Goal: Task Accomplishment & Management: Use online tool/utility

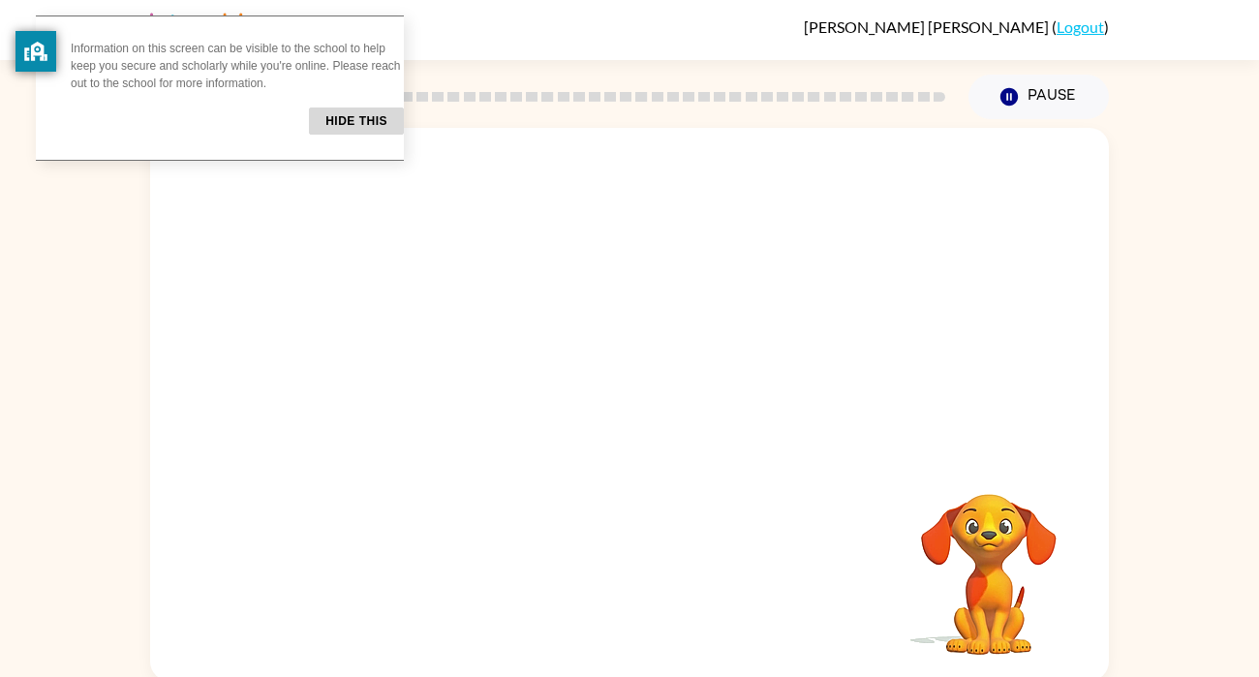
click at [337, 130] on button "Hide this" at bounding box center [356, 121] width 95 height 27
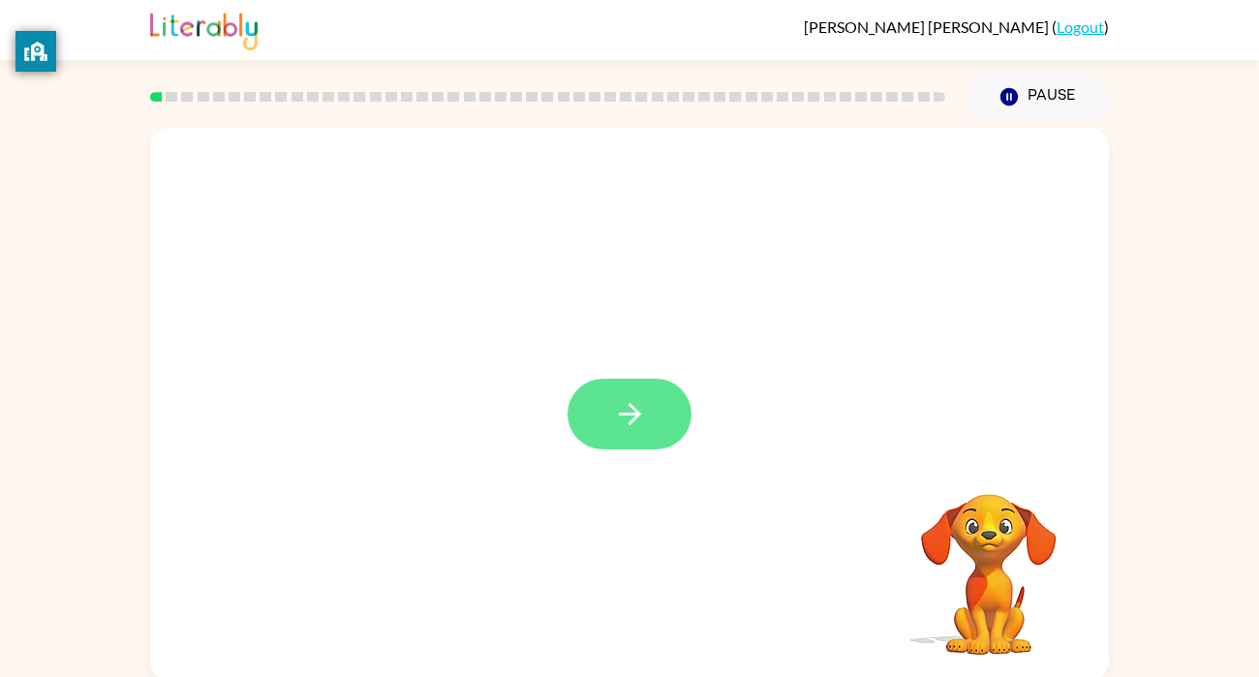
click at [616, 435] on button "button" at bounding box center [630, 414] width 124 height 71
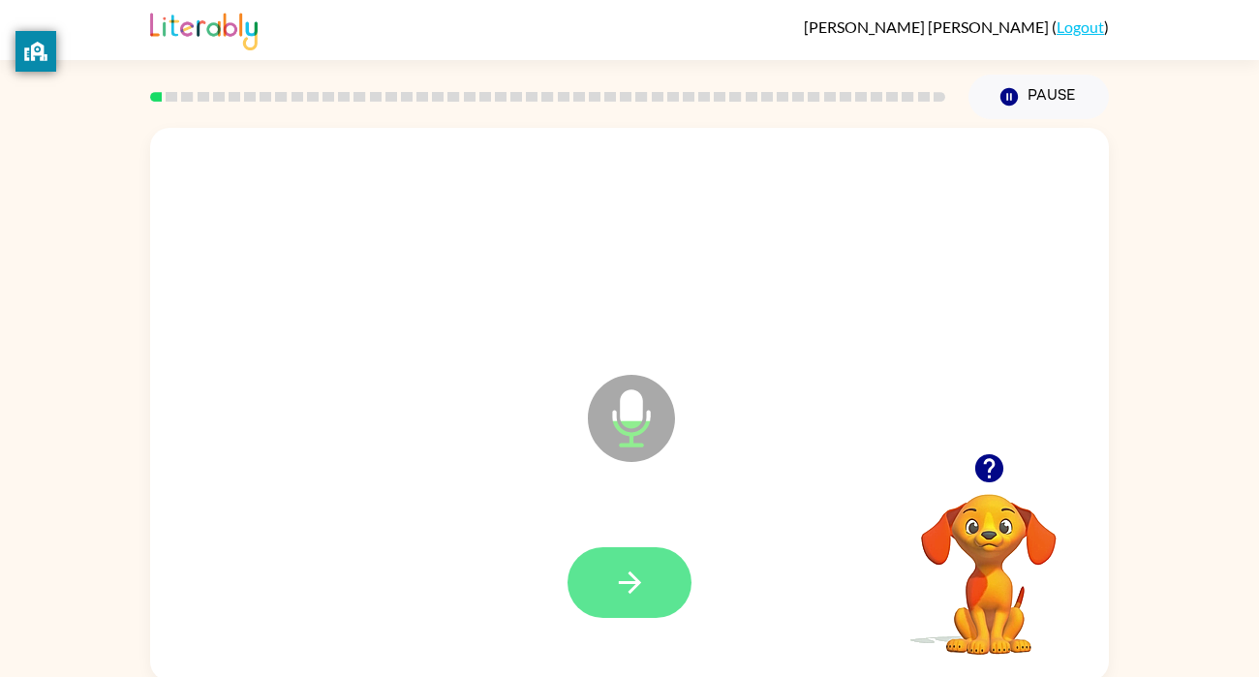
click at [642, 581] on icon "button" at bounding box center [630, 583] width 34 height 34
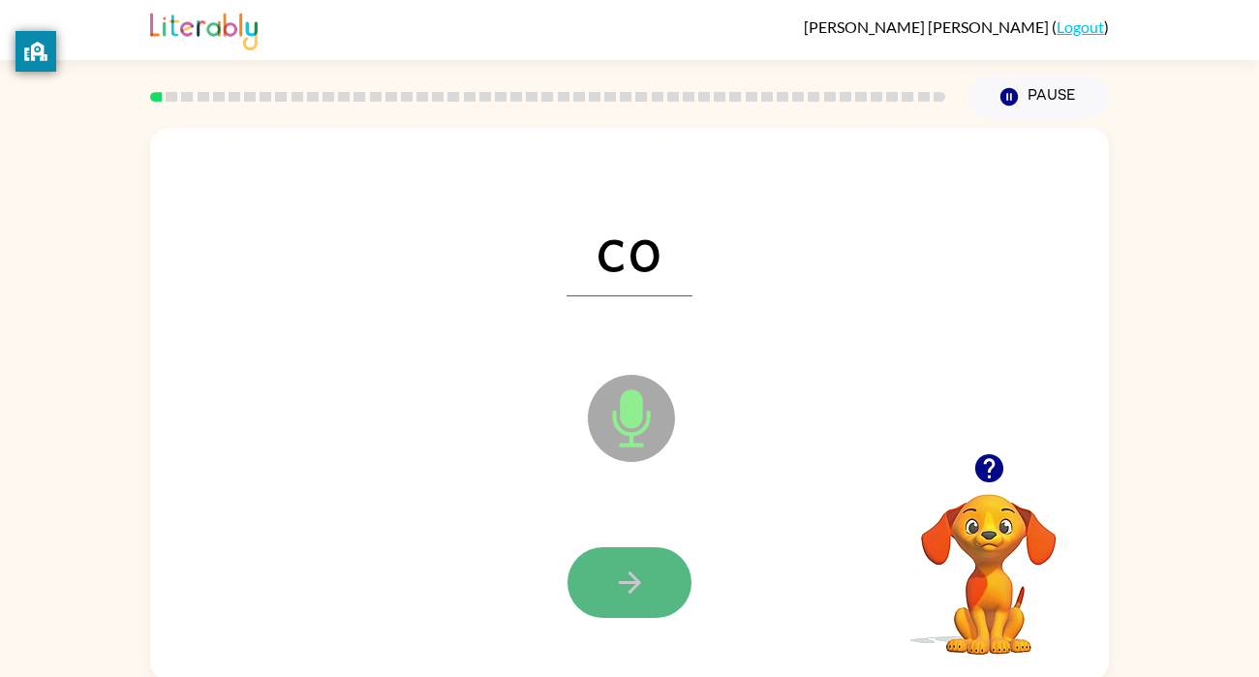
click at [645, 595] on icon "button" at bounding box center [630, 583] width 34 height 34
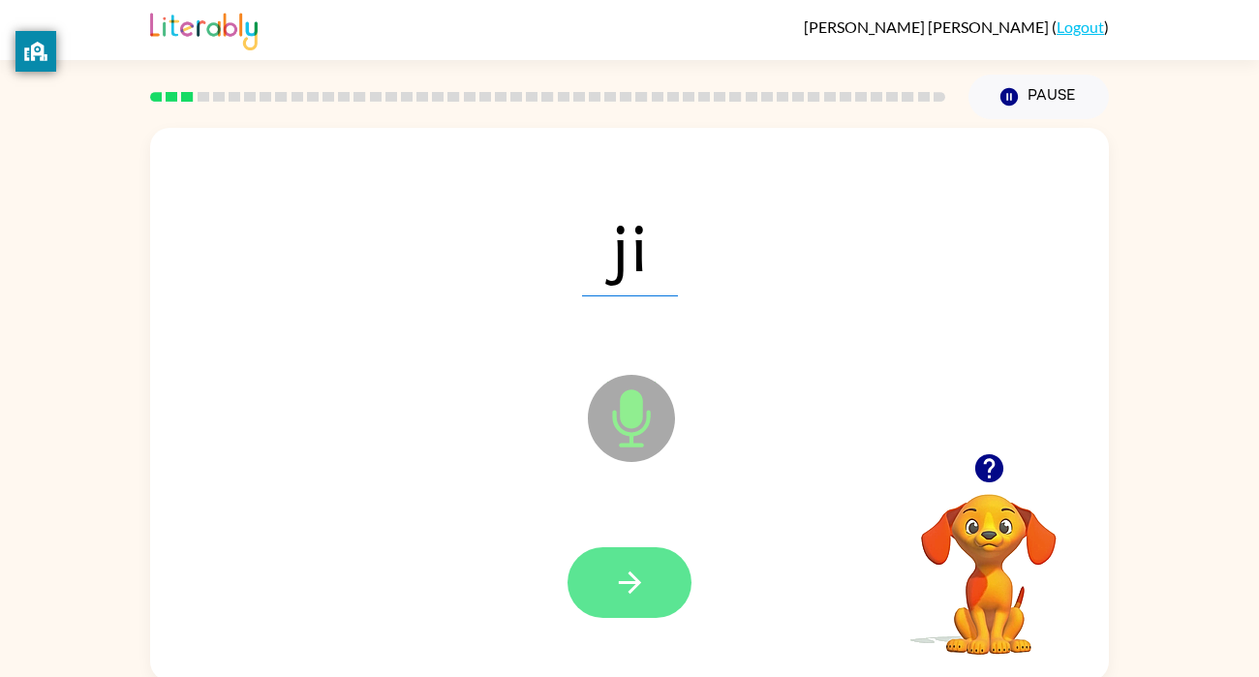
click at [649, 611] on button "button" at bounding box center [630, 582] width 124 height 71
click at [641, 568] on icon "button" at bounding box center [630, 583] width 34 height 34
click at [650, 552] on button "button" at bounding box center [630, 582] width 124 height 71
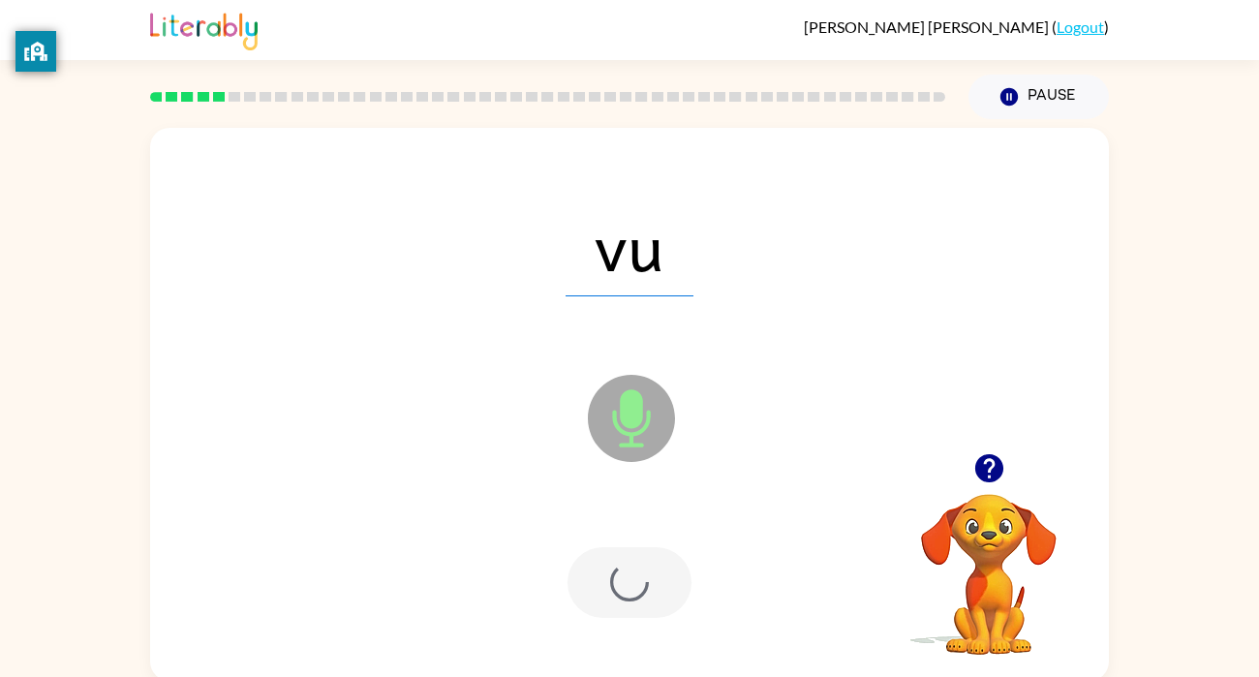
click at [665, 603] on div at bounding box center [630, 582] width 124 height 71
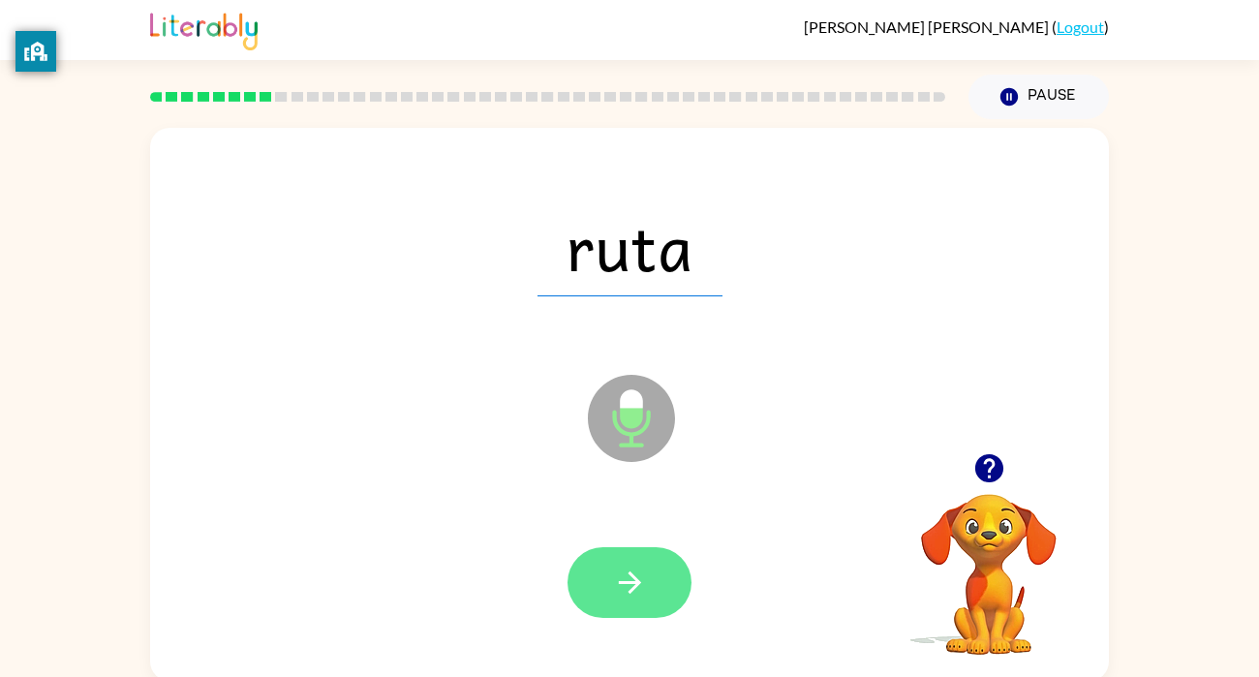
click at [639, 586] on icon "button" at bounding box center [630, 583] width 34 height 34
click at [630, 585] on icon "button" at bounding box center [630, 583] width 34 height 34
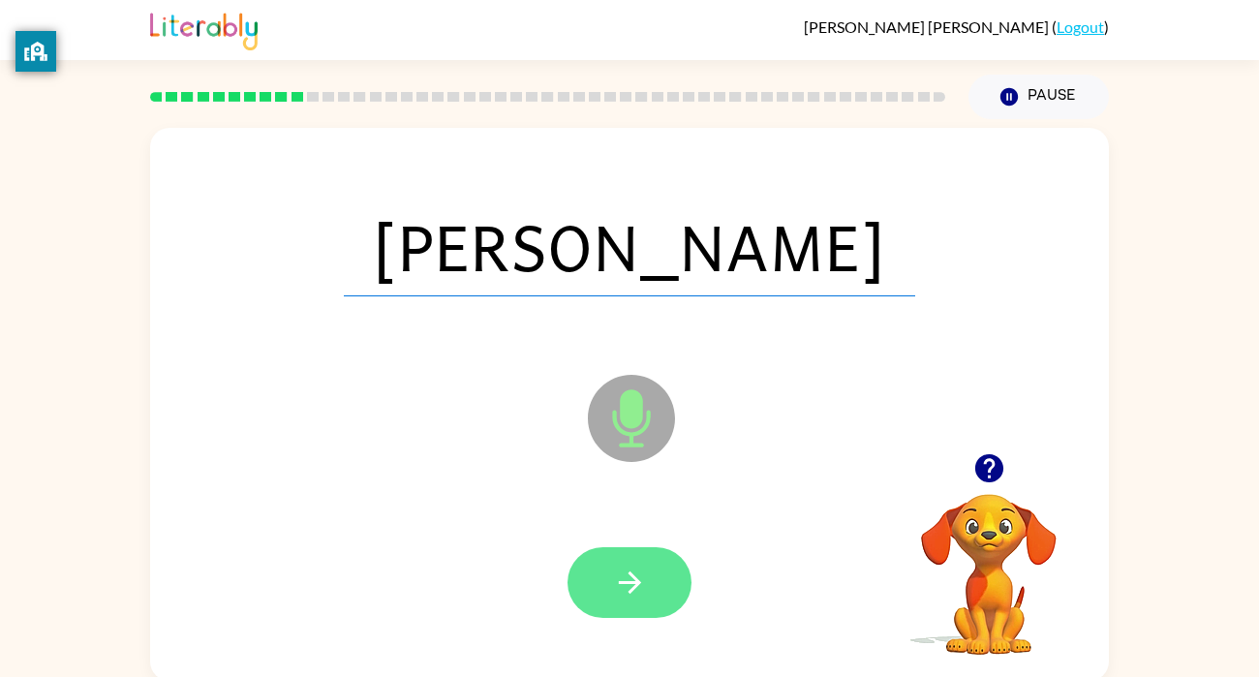
click at [630, 602] on button "button" at bounding box center [630, 582] width 124 height 71
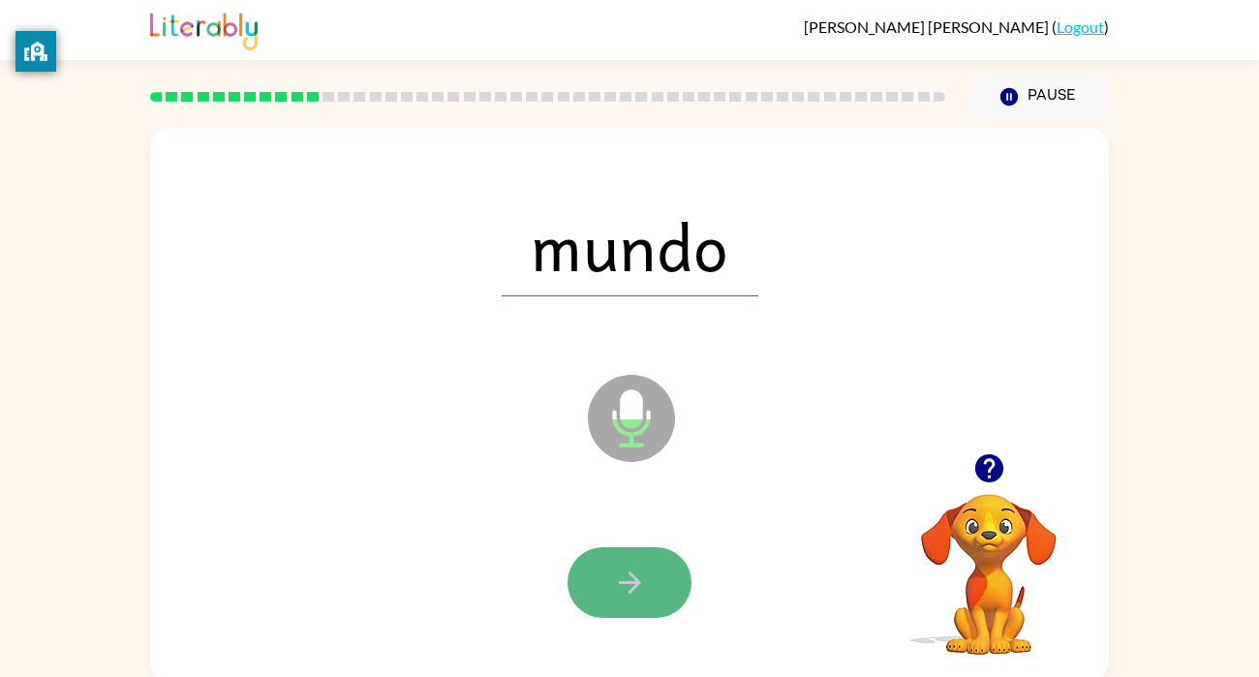
click at [642, 578] on icon "button" at bounding box center [630, 583] width 34 height 34
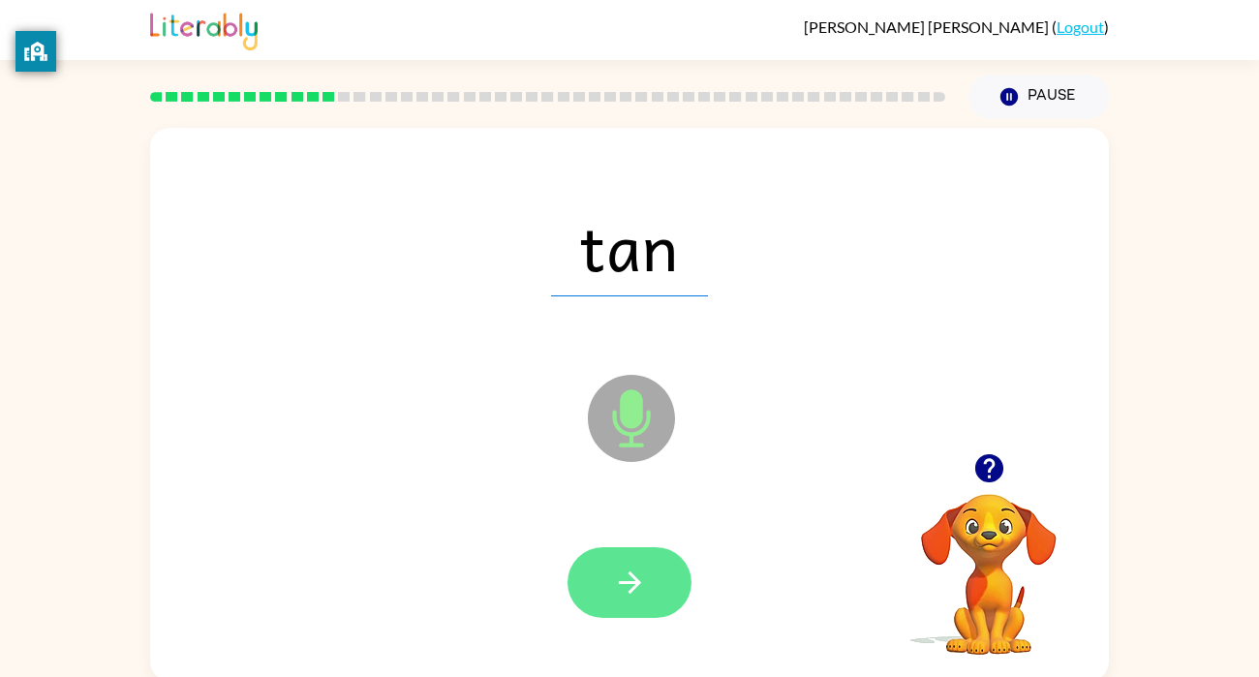
click at [636, 597] on icon "button" at bounding box center [630, 583] width 34 height 34
click at [642, 601] on button "button" at bounding box center [630, 582] width 124 height 71
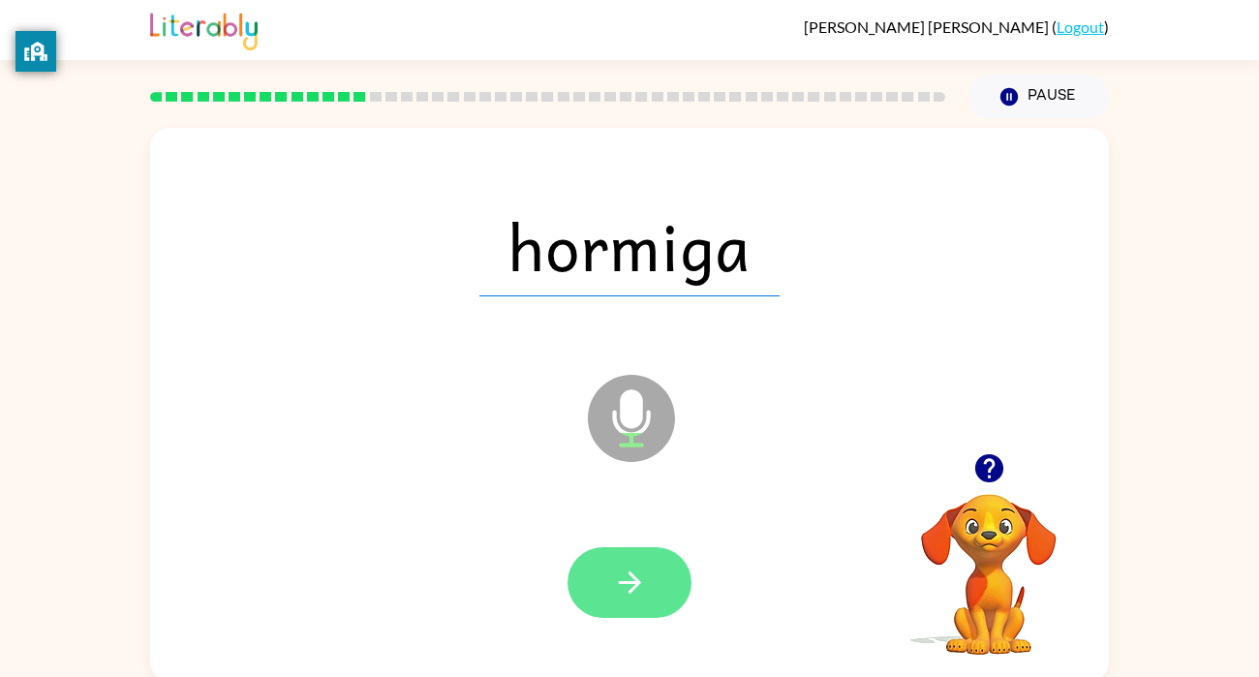
click at [650, 593] on button "button" at bounding box center [630, 582] width 124 height 71
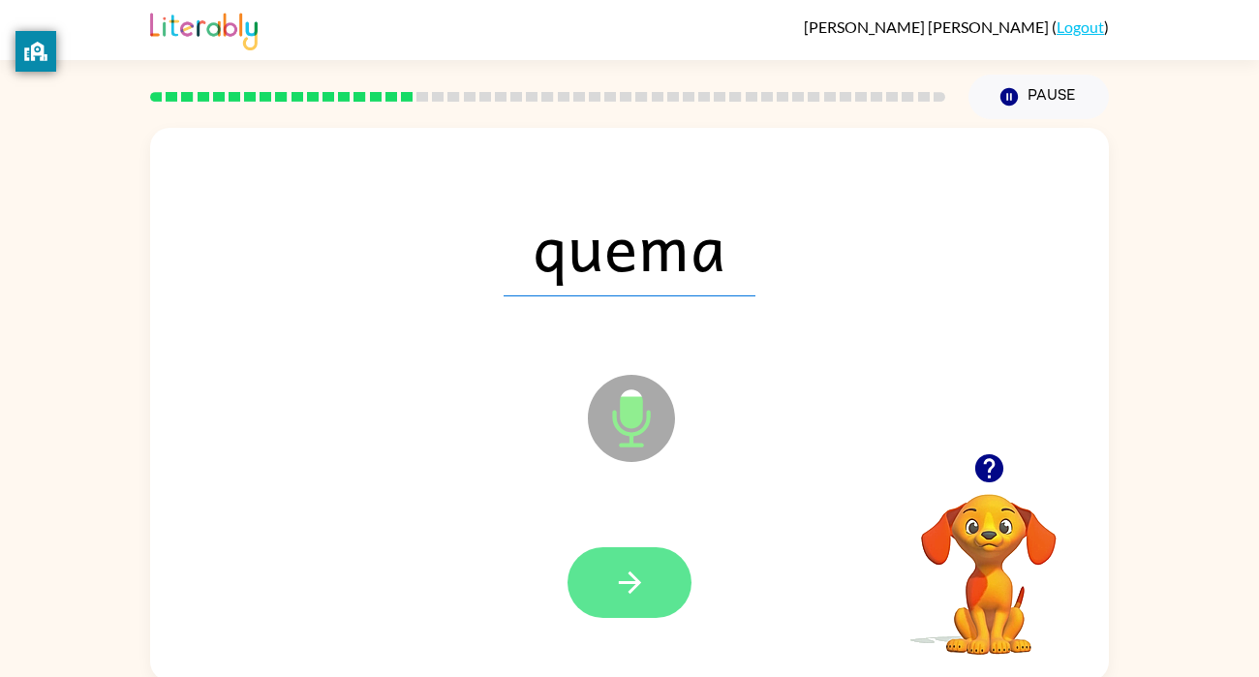
click at [622, 567] on icon "button" at bounding box center [630, 583] width 34 height 34
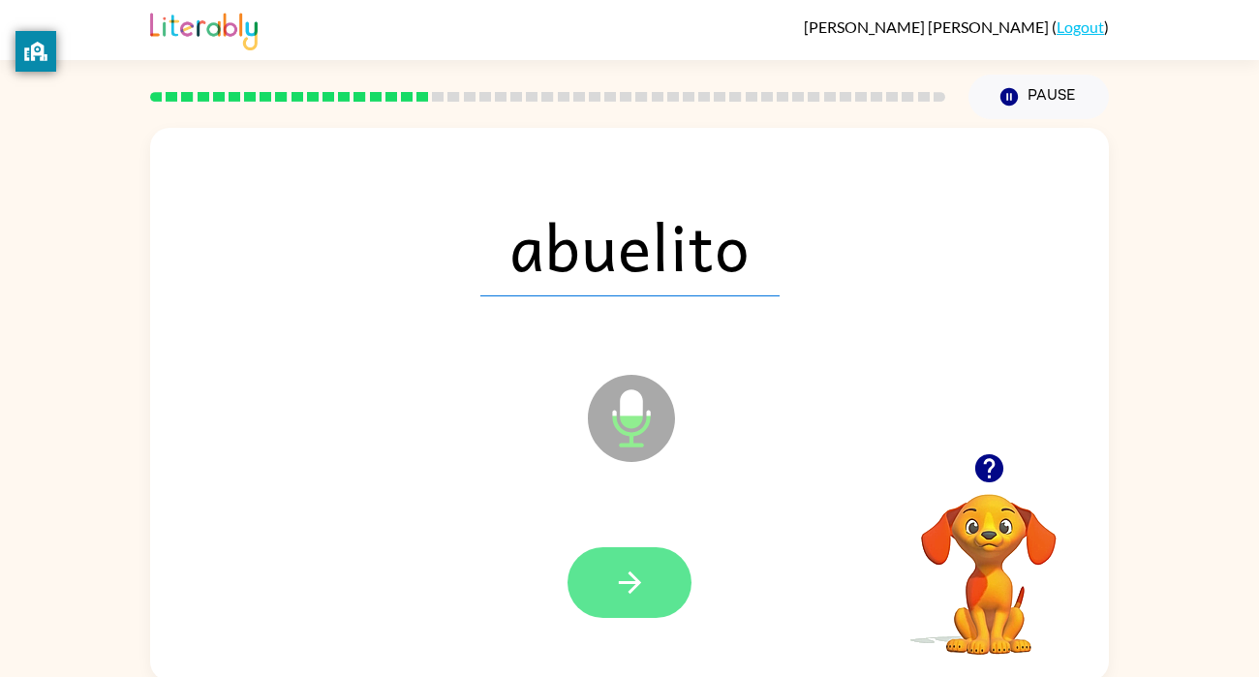
click at [652, 577] on button "button" at bounding box center [630, 582] width 124 height 71
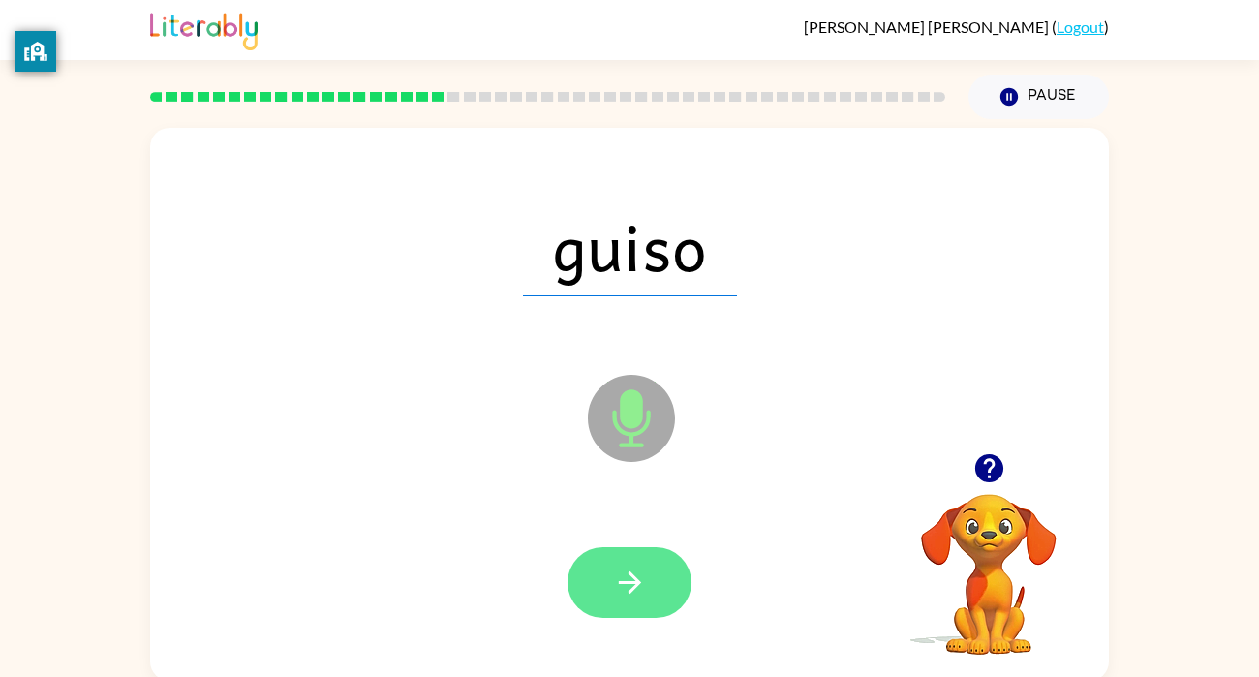
click at [648, 592] on button "button" at bounding box center [630, 582] width 124 height 71
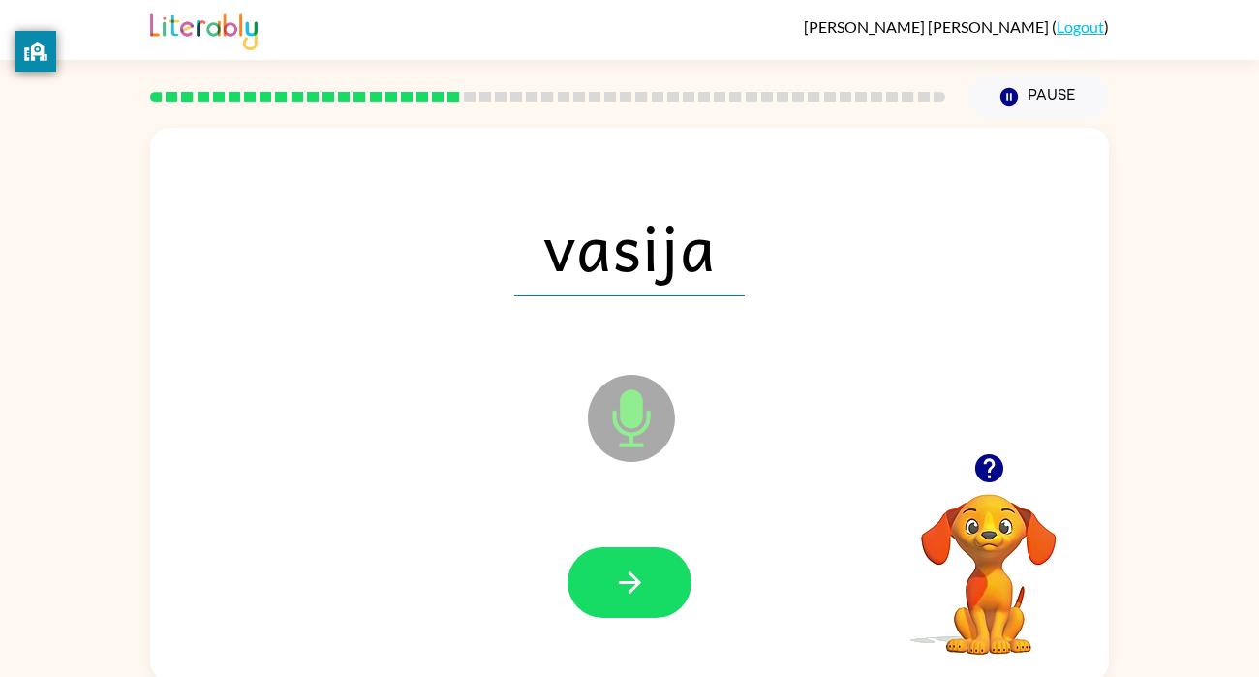
scroll to position [5, 0]
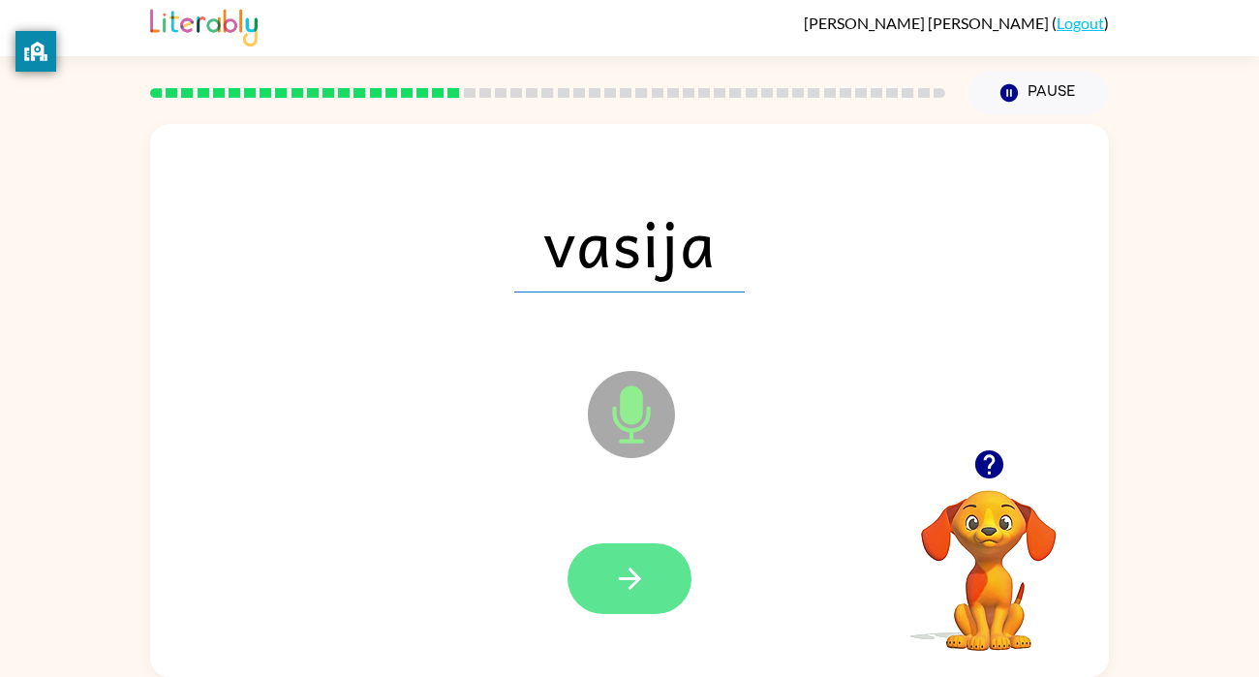
click at [653, 600] on button "button" at bounding box center [630, 578] width 124 height 71
click at [663, 597] on div at bounding box center [630, 578] width 124 height 71
click at [645, 588] on icon "button" at bounding box center [630, 579] width 34 height 34
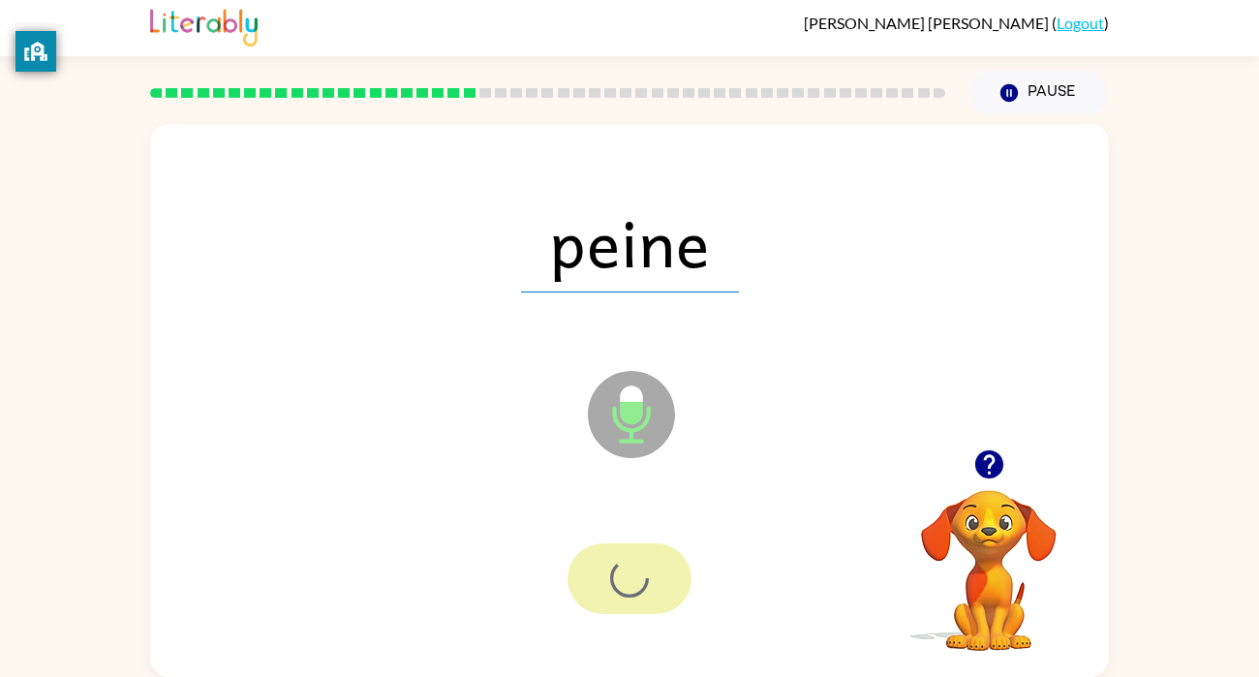
click at [648, 578] on div at bounding box center [630, 578] width 124 height 71
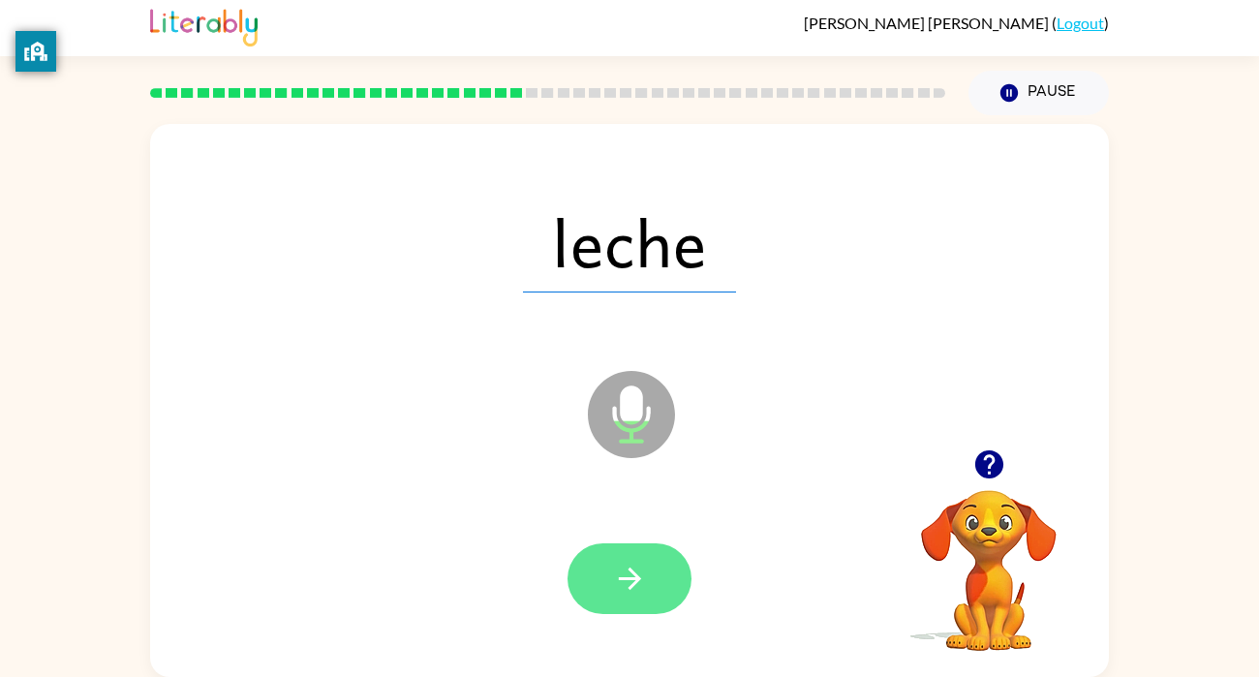
click at [657, 592] on button "button" at bounding box center [630, 578] width 124 height 71
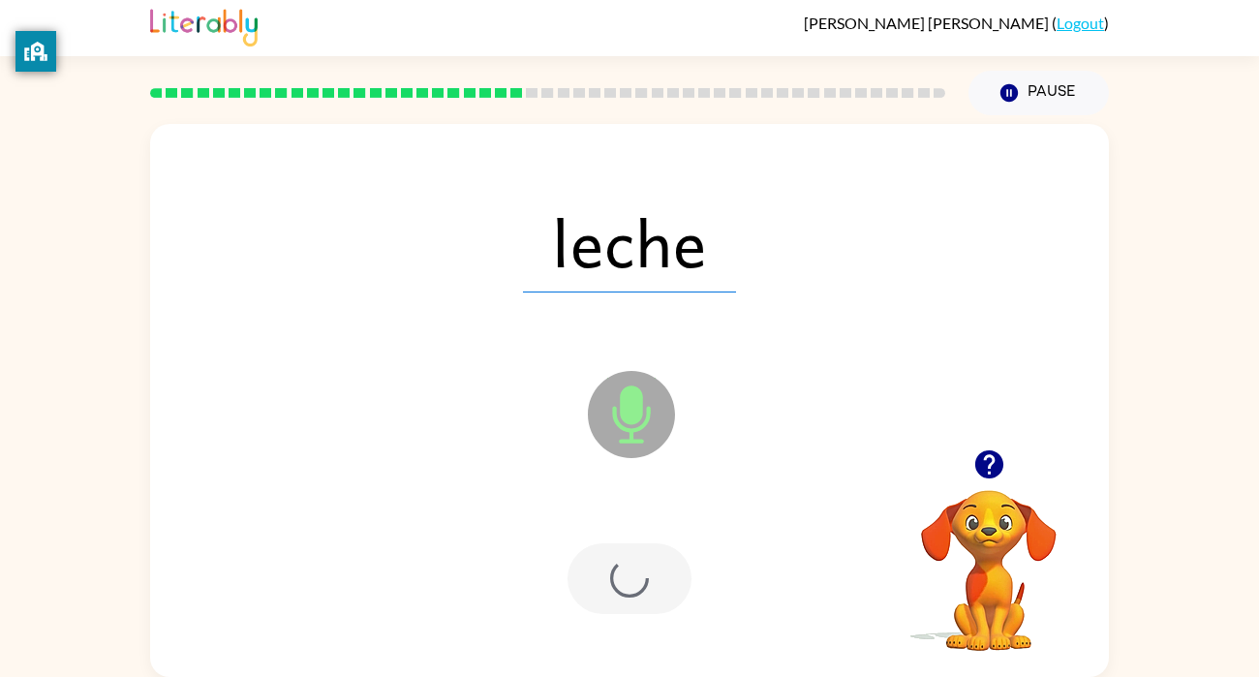
click at [649, 595] on div at bounding box center [630, 578] width 124 height 71
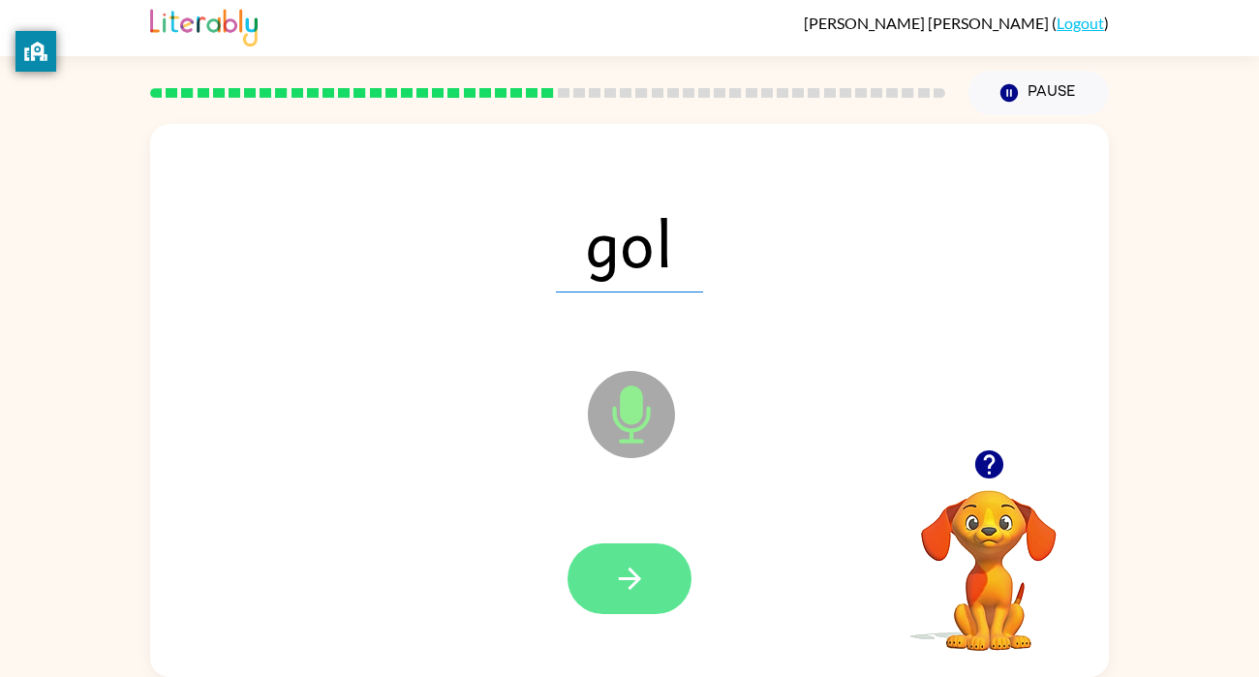
click at [642, 589] on icon "button" at bounding box center [630, 579] width 34 height 34
click at [634, 590] on icon "button" at bounding box center [630, 579] width 34 height 34
click at [639, 586] on icon "button" at bounding box center [630, 579] width 34 height 34
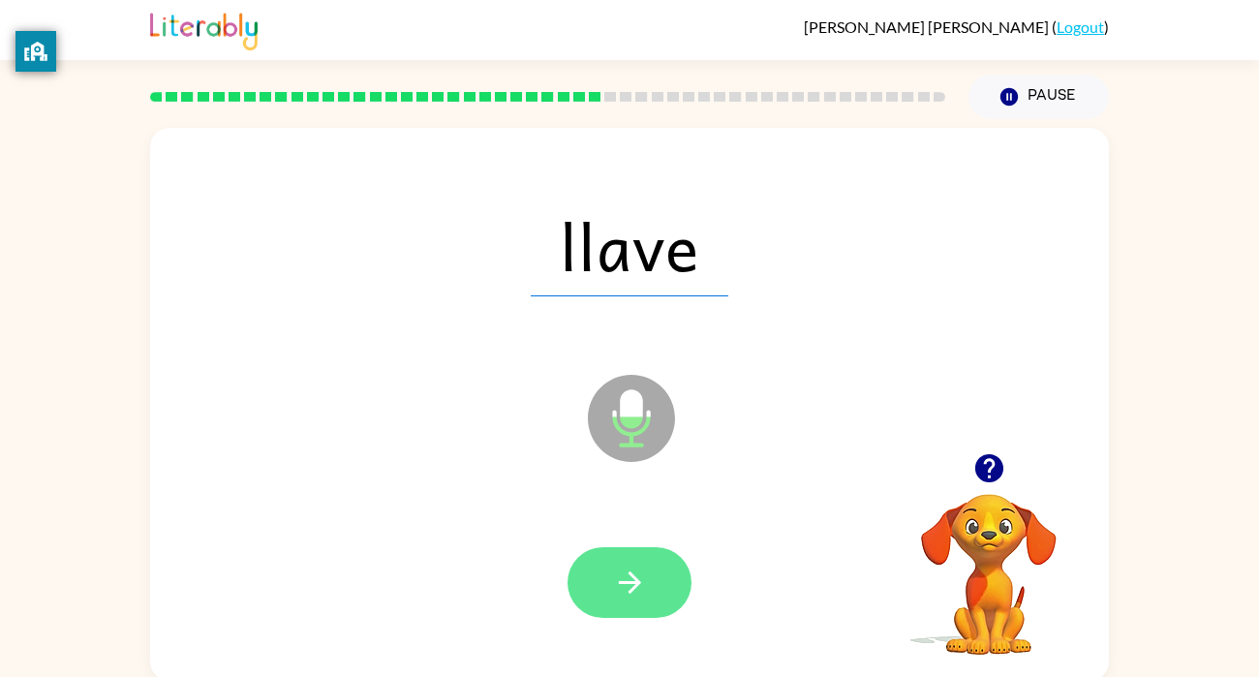
scroll to position [0, 0]
click at [657, 581] on button "button" at bounding box center [630, 582] width 124 height 71
click at [645, 593] on icon "button" at bounding box center [630, 583] width 34 height 34
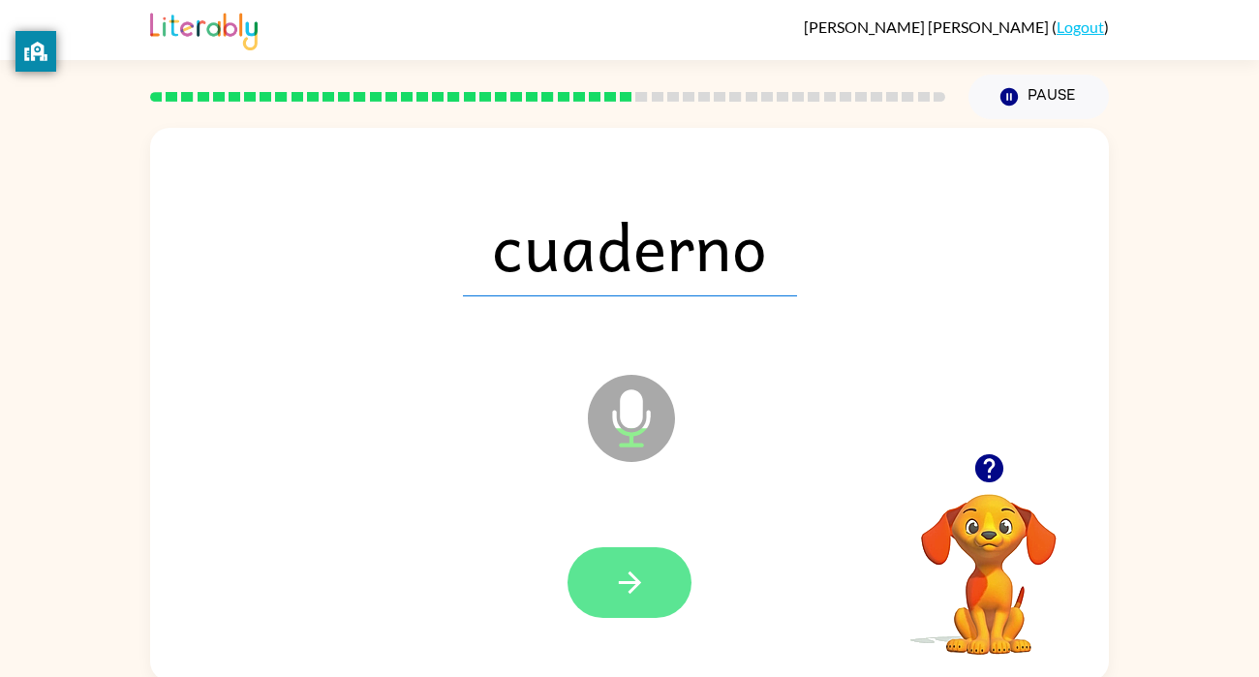
click at [652, 583] on button "button" at bounding box center [630, 582] width 124 height 71
click at [650, 592] on div at bounding box center [630, 582] width 124 height 71
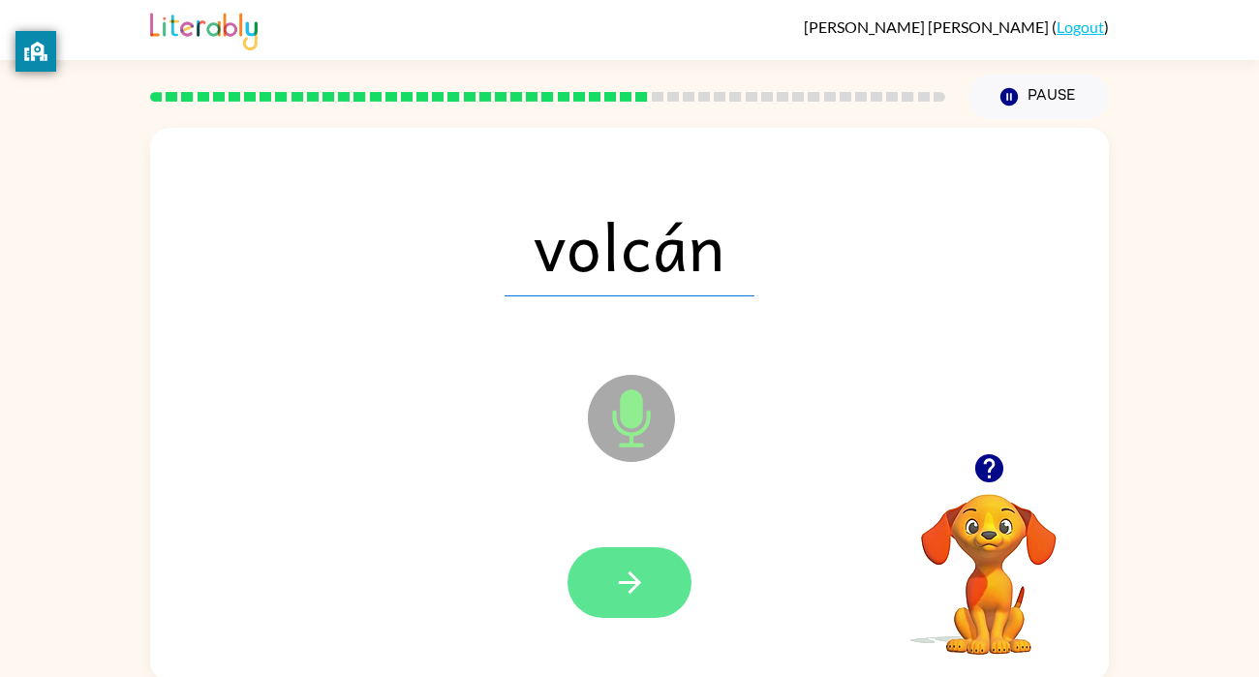
click at [643, 565] on button "button" at bounding box center [630, 582] width 124 height 71
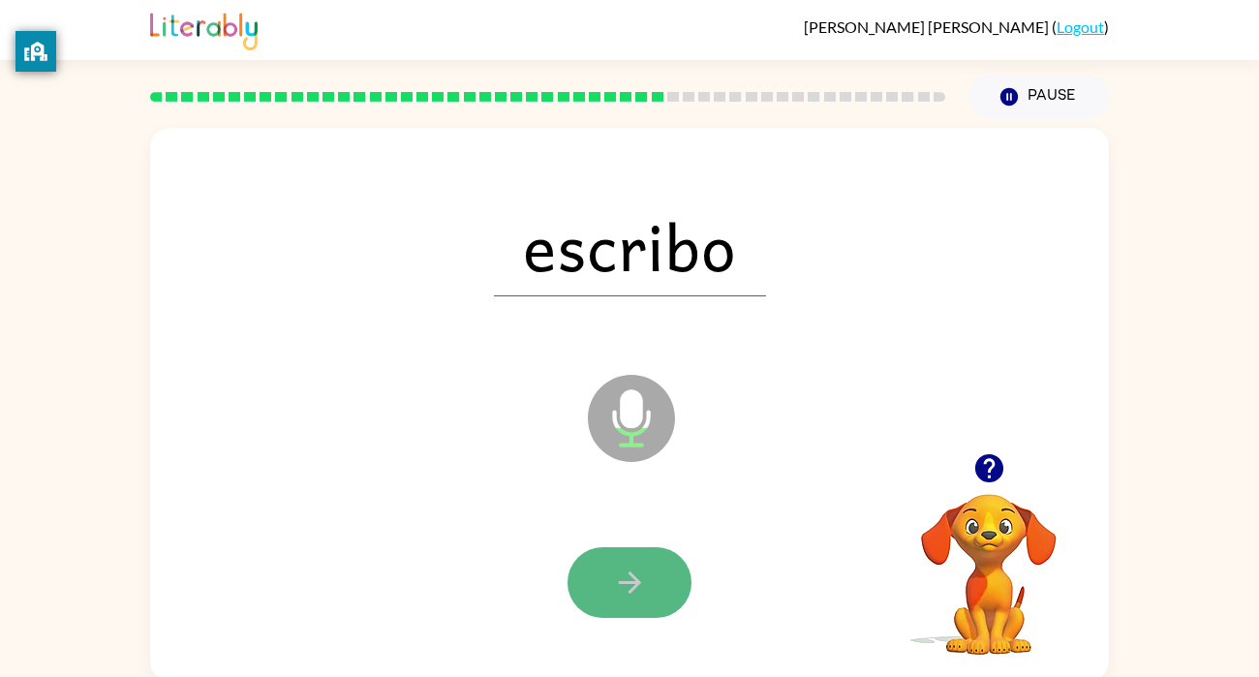
click at [646, 583] on icon "button" at bounding box center [630, 583] width 34 height 34
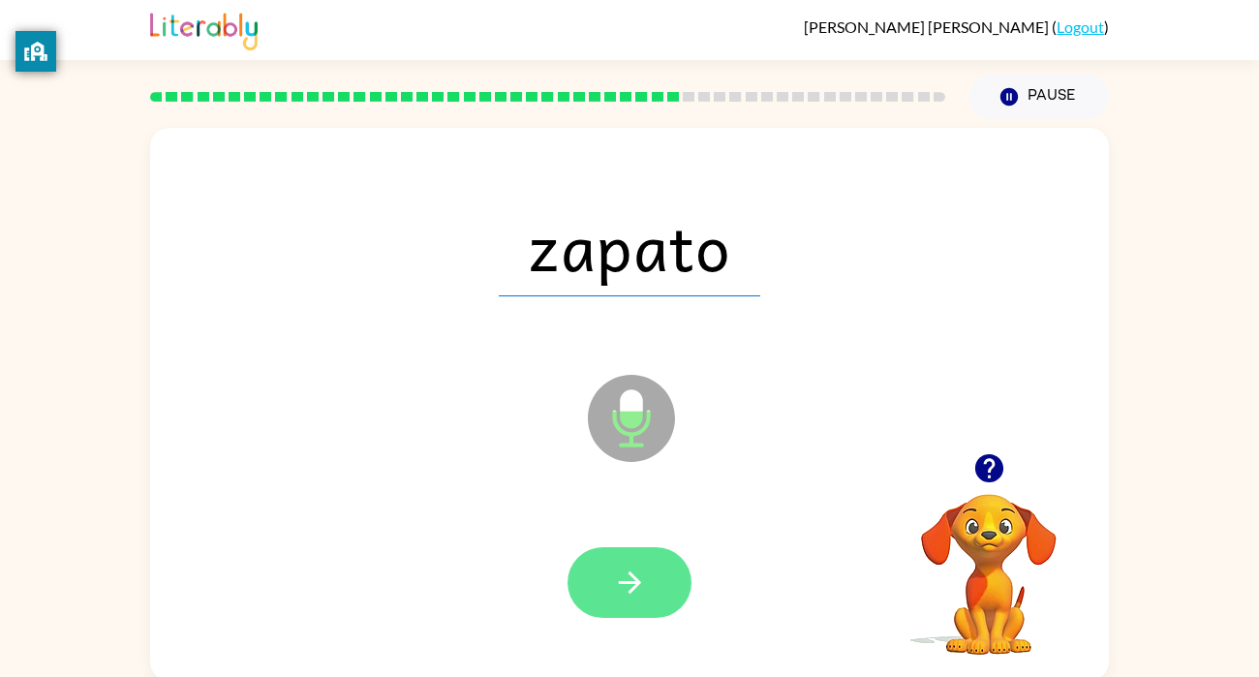
click at [645, 567] on icon "button" at bounding box center [630, 583] width 34 height 34
click at [644, 587] on icon "button" at bounding box center [630, 583] width 34 height 34
click at [649, 583] on button "button" at bounding box center [630, 582] width 124 height 71
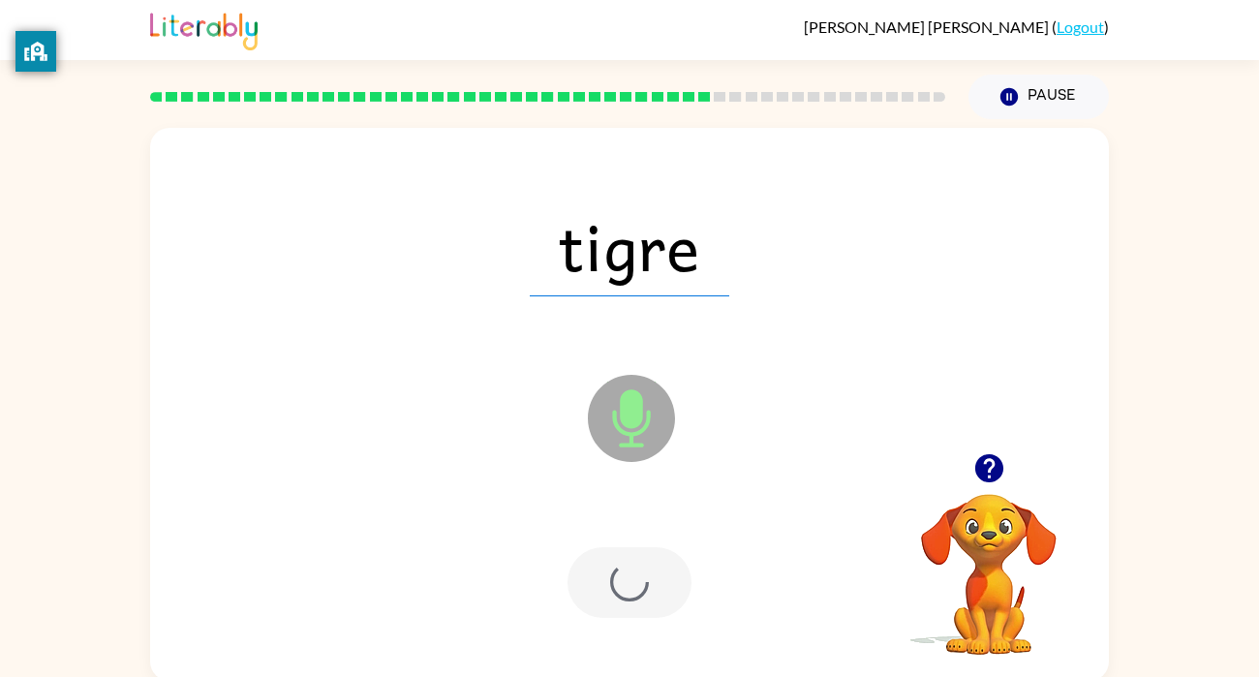
click at [656, 588] on div at bounding box center [630, 582] width 124 height 71
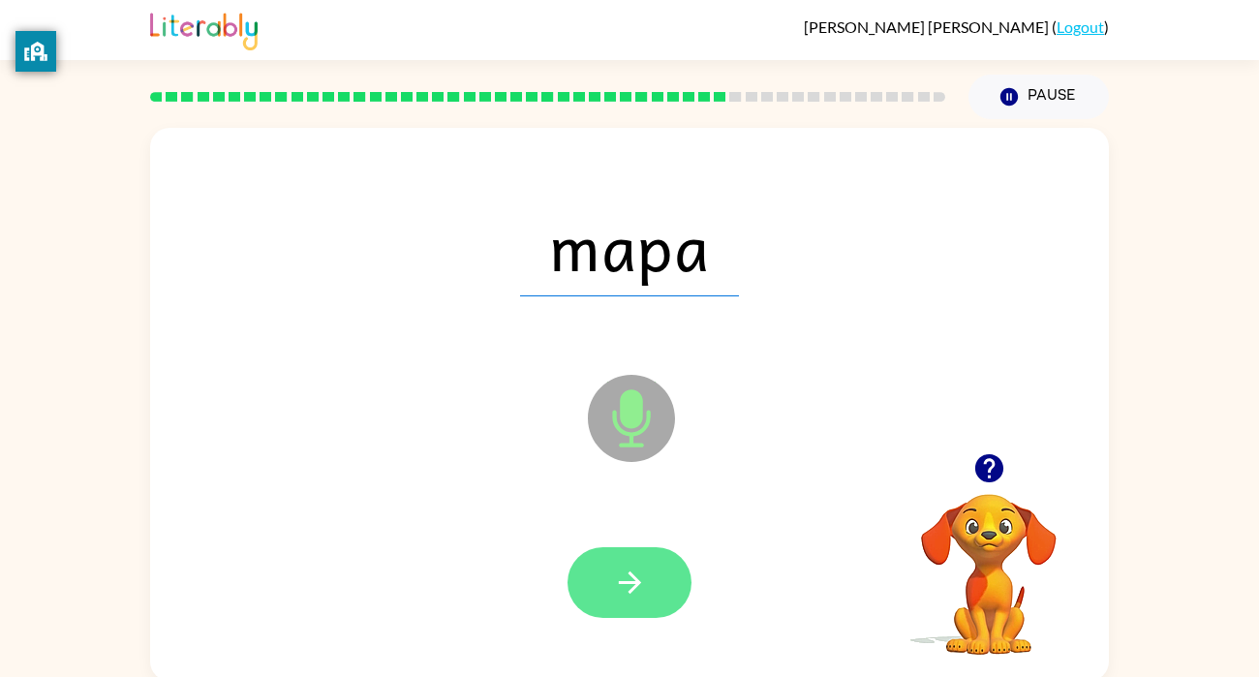
click at [656, 596] on button "button" at bounding box center [630, 582] width 124 height 71
click at [636, 577] on icon "button" at bounding box center [630, 583] width 34 height 34
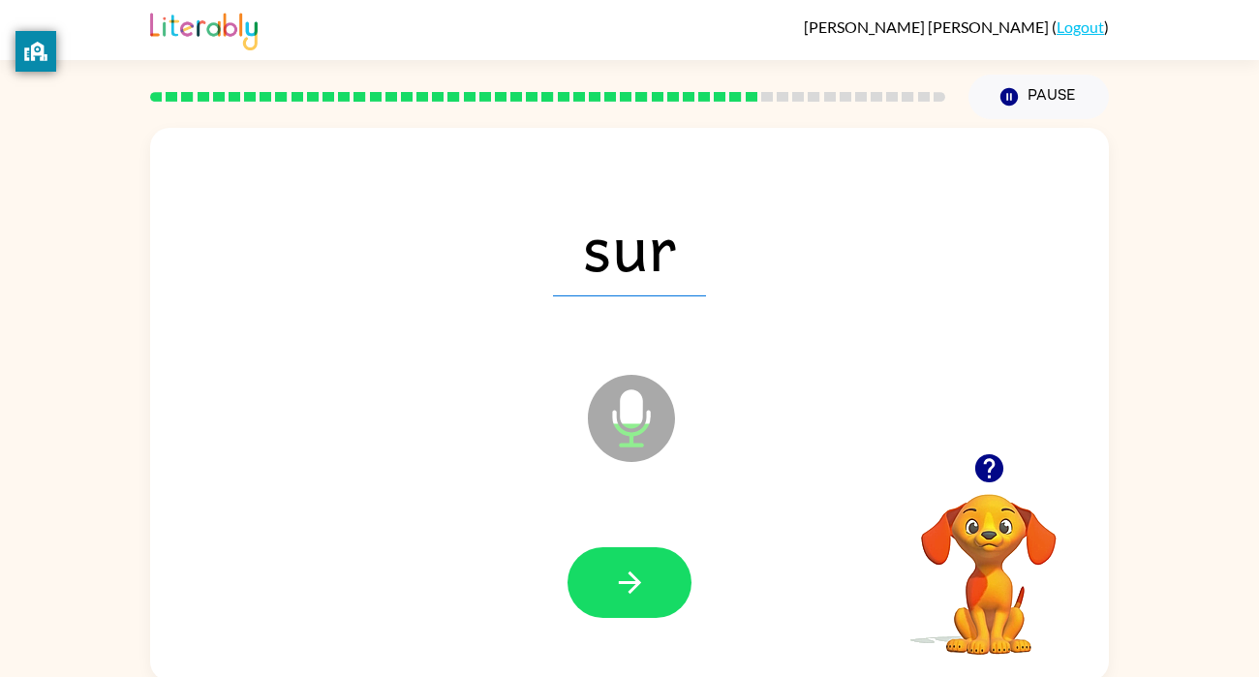
click at [750, 118] on div at bounding box center [548, 97] width 819 height 68
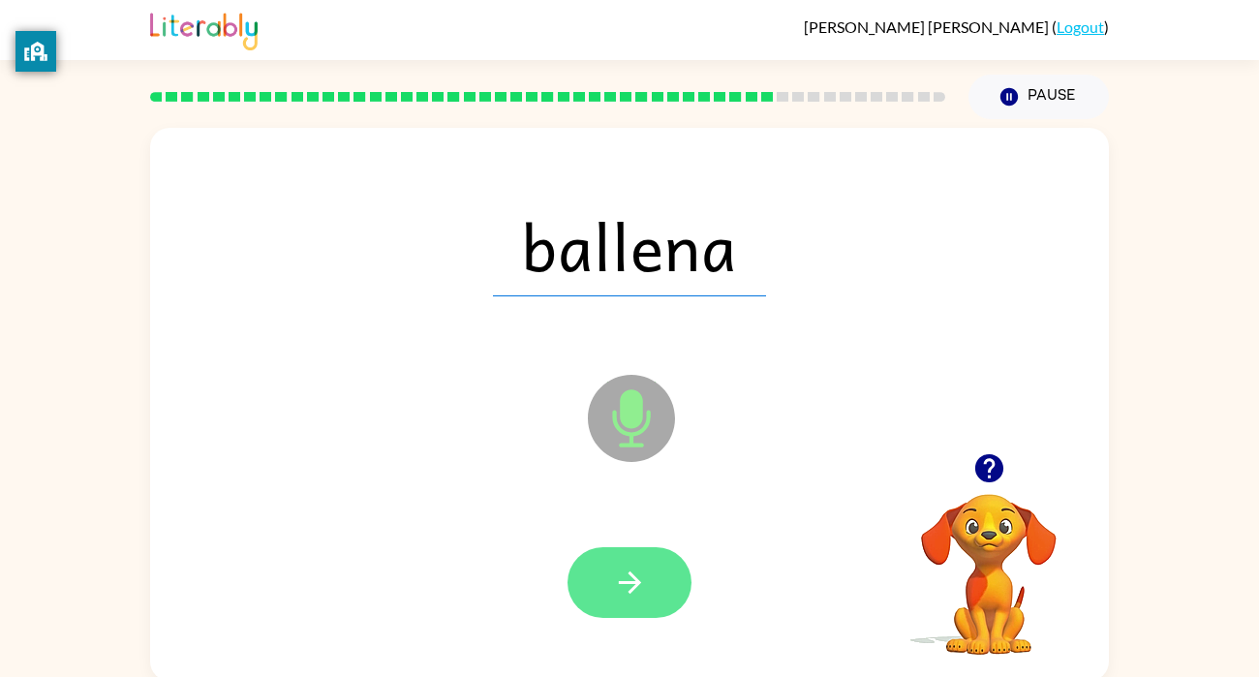
click at [652, 586] on button "button" at bounding box center [630, 582] width 124 height 71
click at [649, 579] on button "button" at bounding box center [630, 582] width 124 height 71
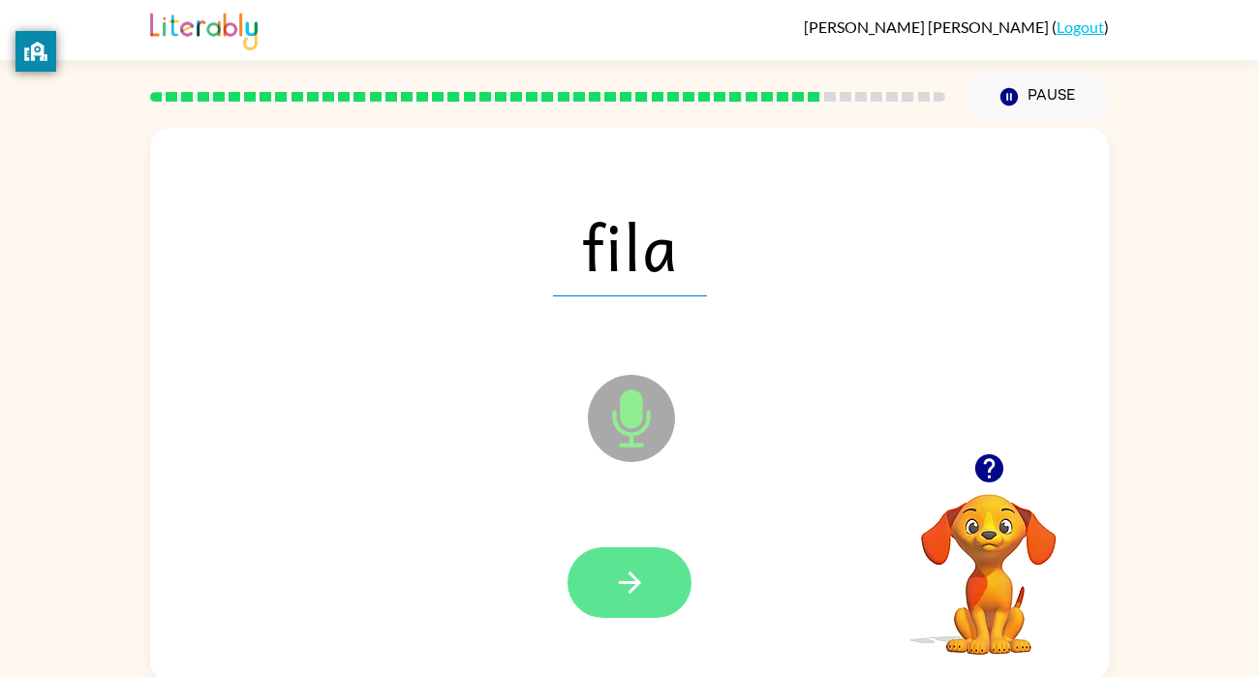
click at [635, 595] on icon "button" at bounding box center [630, 583] width 34 height 34
click at [630, 578] on icon "button" at bounding box center [630, 583] width 34 height 34
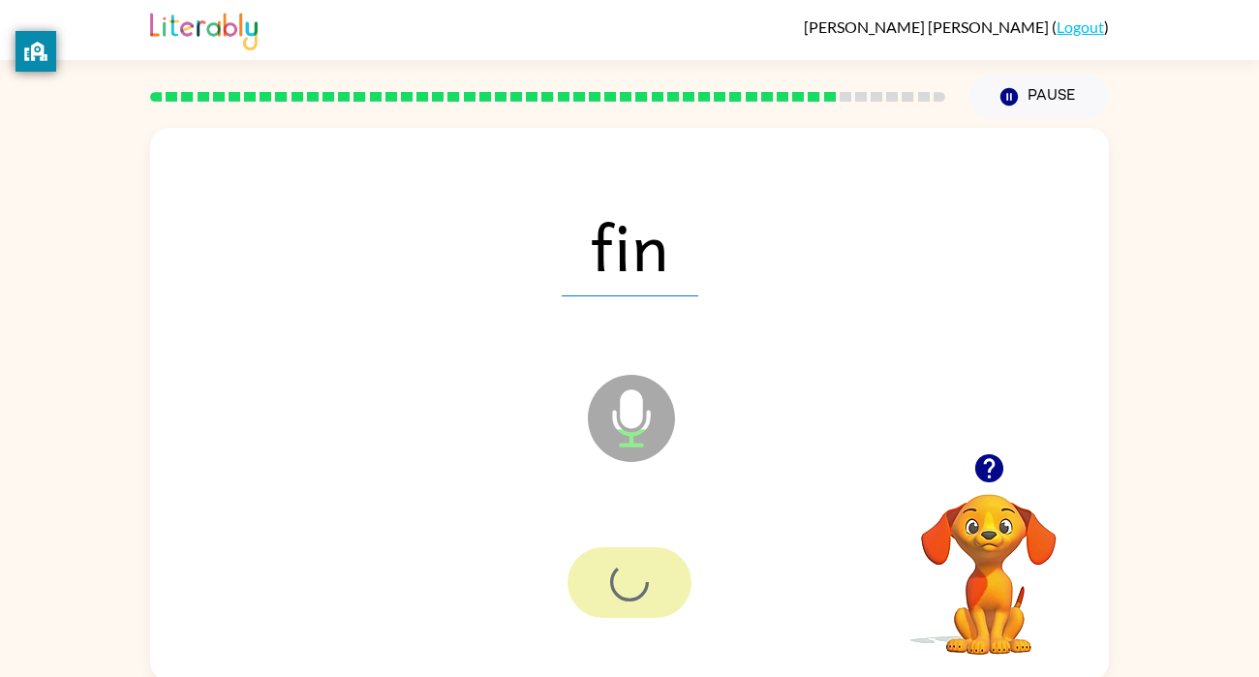
click at [639, 588] on div at bounding box center [630, 582] width 124 height 71
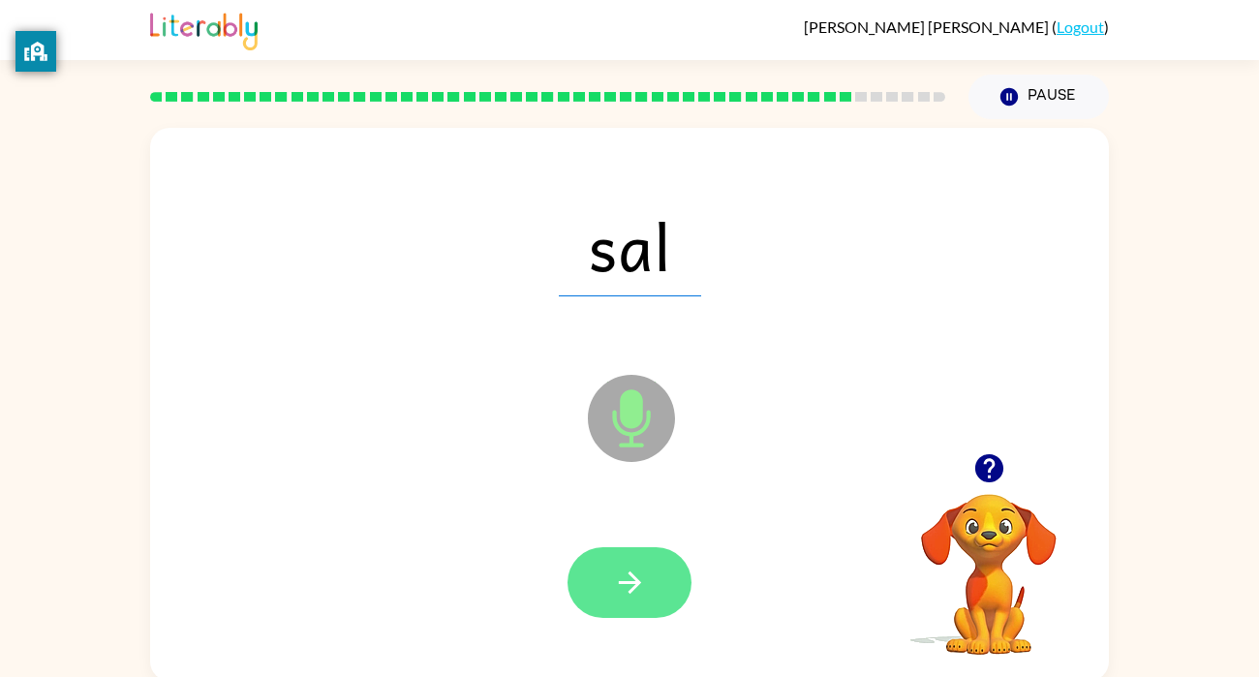
click at [631, 574] on icon "button" at bounding box center [629, 583] width 22 height 22
click at [640, 592] on icon "button" at bounding box center [630, 583] width 34 height 34
click at [639, 587] on icon "button" at bounding box center [630, 583] width 34 height 34
click at [640, 572] on icon "button" at bounding box center [630, 583] width 34 height 34
click at [630, 580] on icon "button" at bounding box center [630, 583] width 34 height 34
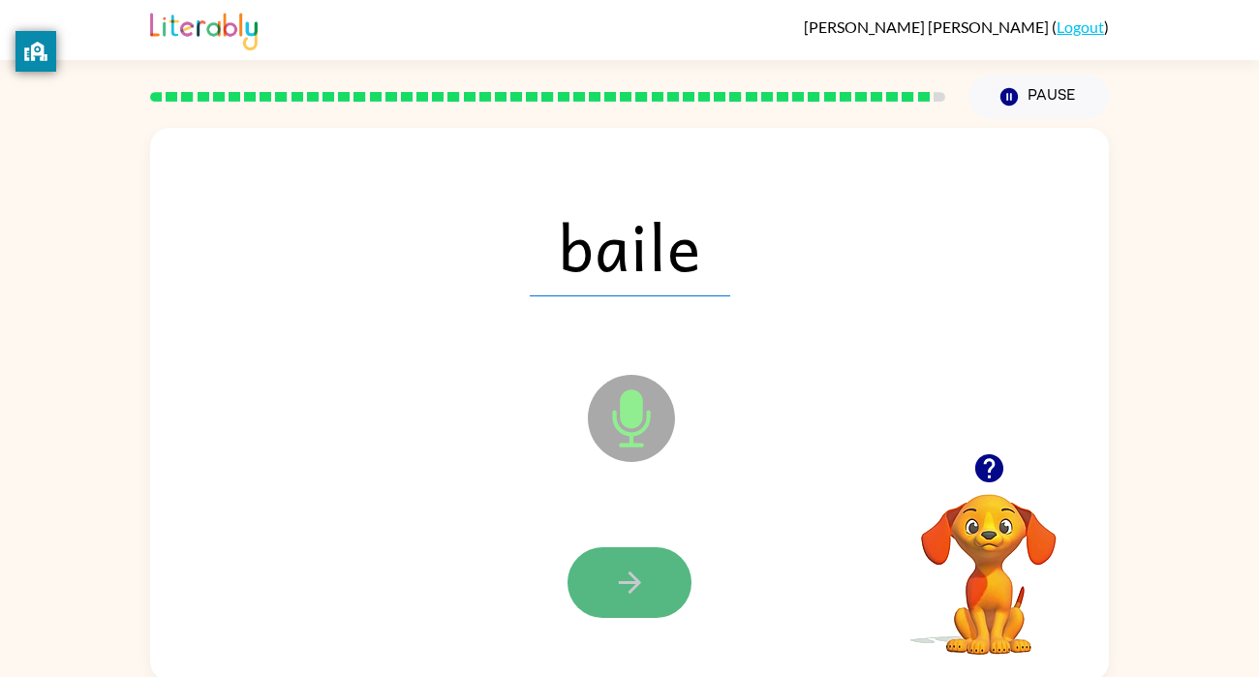
click at [618, 561] on button "button" at bounding box center [630, 582] width 124 height 71
